Goal: Transaction & Acquisition: Purchase product/service

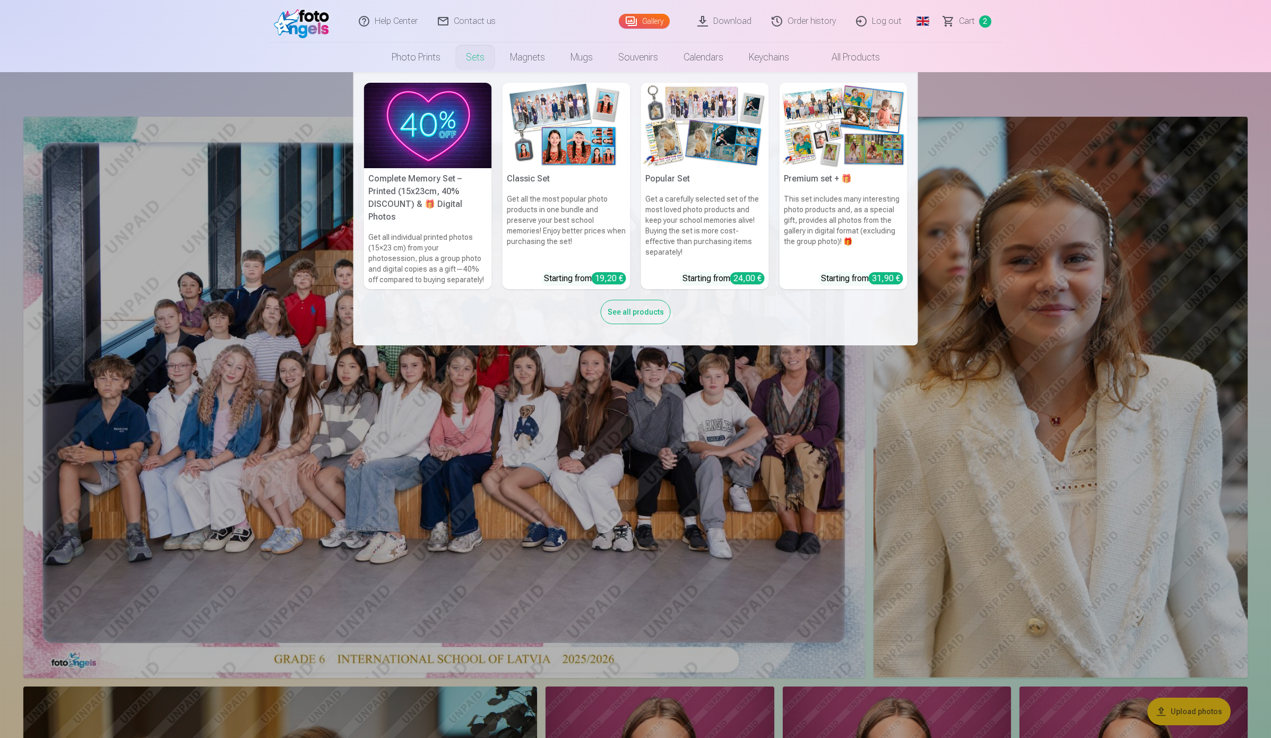
click at [471, 60] on link "Sets" at bounding box center [475, 57] width 44 height 30
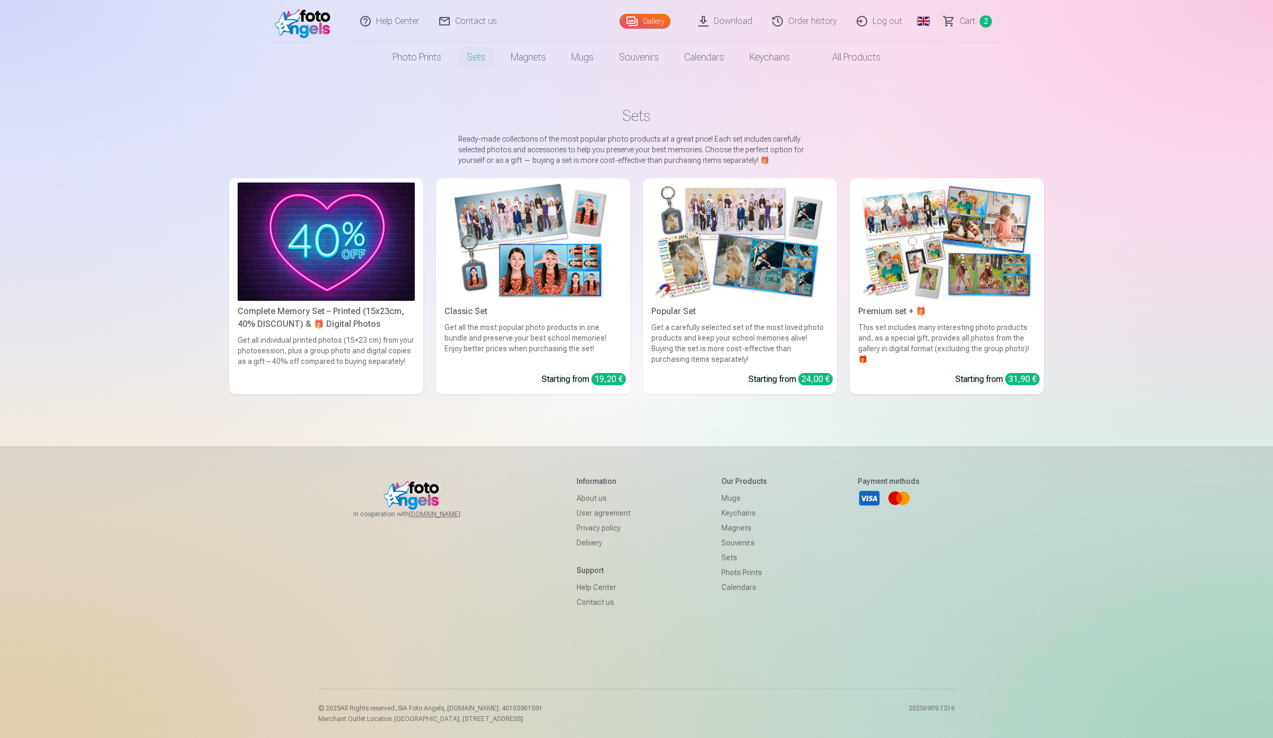
click at [268, 255] on img at bounding box center [326, 241] width 177 height 118
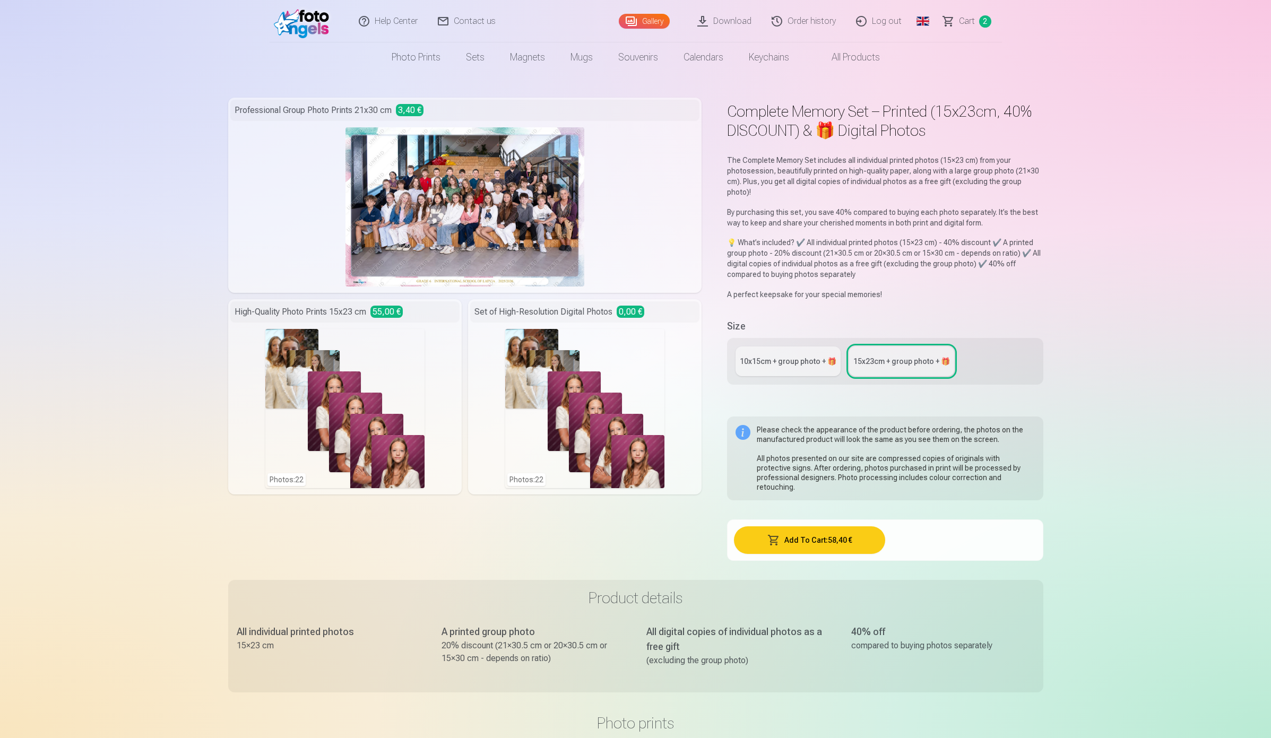
click at [792, 361] on div "10x15сm + group photo + 🎁" at bounding box center [788, 361] width 97 height 11
